Goal: Transaction & Acquisition: Purchase product/service

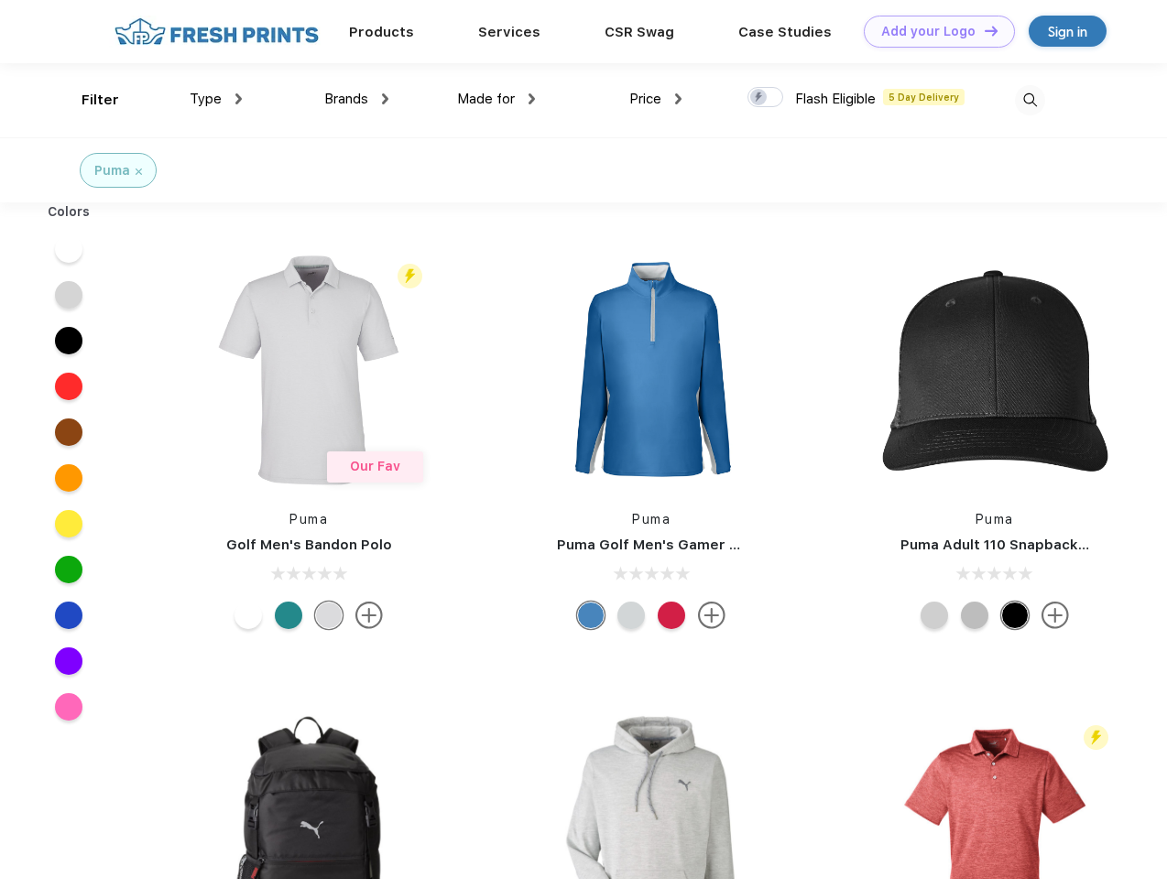
click at [932, 31] on link "Add your Logo Design Tool" at bounding box center [939, 32] width 151 height 32
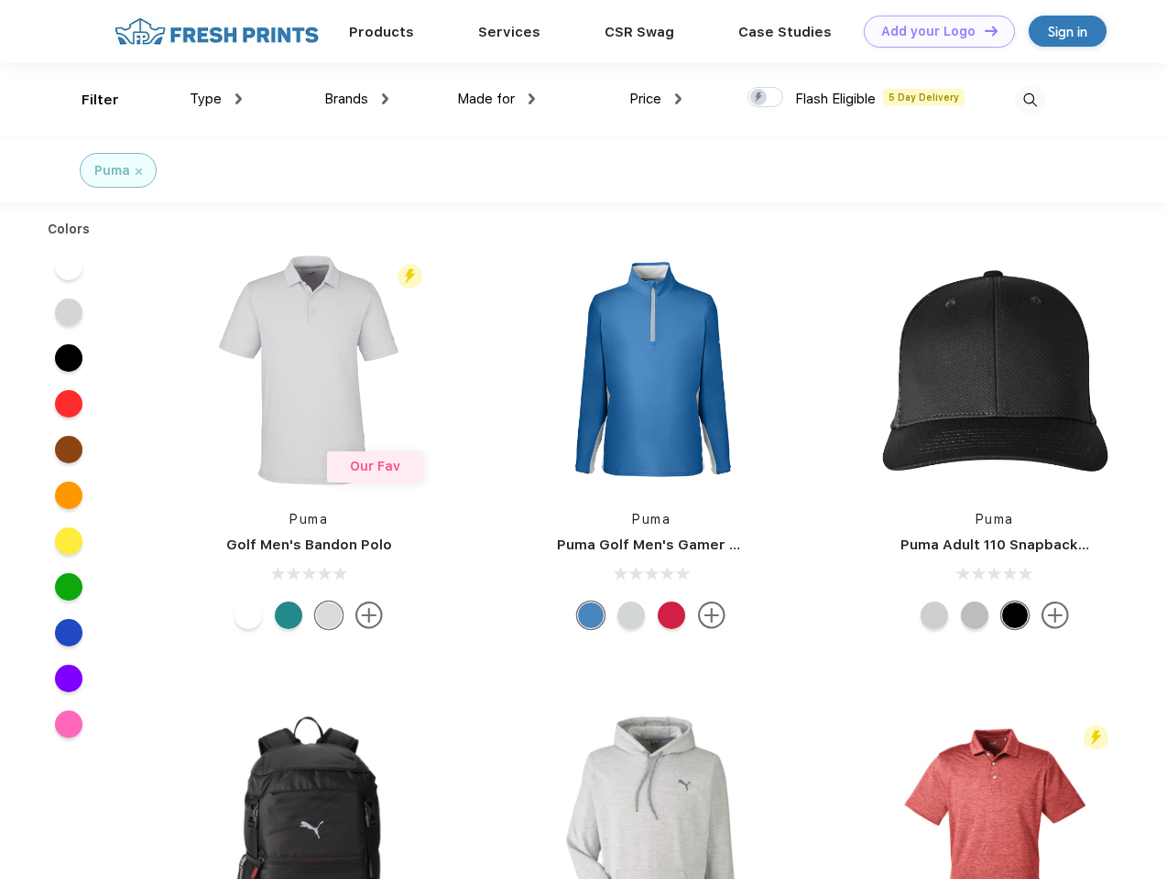
click at [0, 0] on div "Design Tool" at bounding box center [0, 0] width 0 height 0
click at [983, 30] on link "Add your Logo Design Tool" at bounding box center [939, 32] width 151 height 32
click at [88, 100] on div "Filter" at bounding box center [101, 100] width 38 height 21
click at [216, 99] on span "Type" at bounding box center [206, 99] width 32 height 16
click at [356, 99] on span "Brands" at bounding box center [346, 99] width 44 height 16
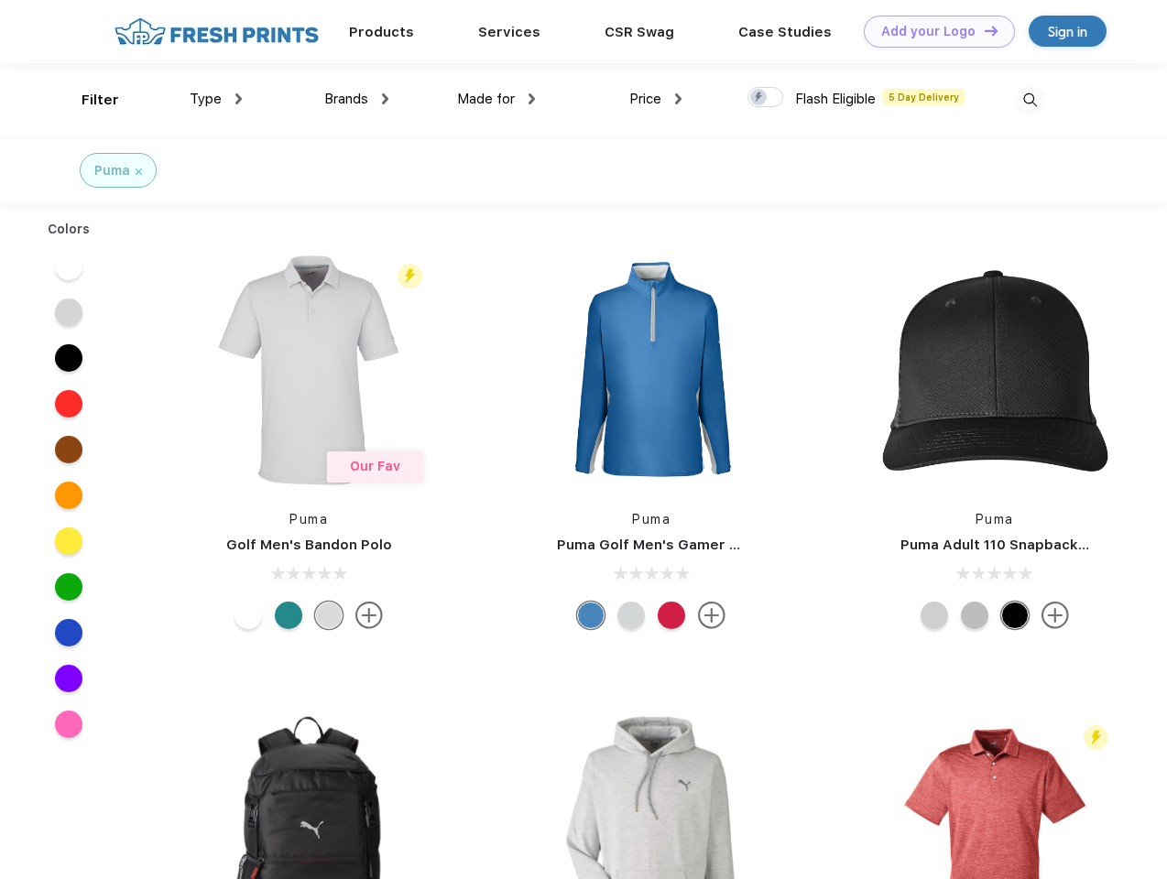
click at [496, 99] on span "Made for" at bounding box center [486, 99] width 58 height 16
click at [656, 99] on span "Price" at bounding box center [645, 99] width 32 height 16
click at [766, 98] on div at bounding box center [765, 97] width 36 height 20
click at [759, 98] on input "checkbox" at bounding box center [753, 92] width 12 height 12
click at [1029, 100] on img at bounding box center [1030, 100] width 30 height 30
